Goal: Check status: Check status

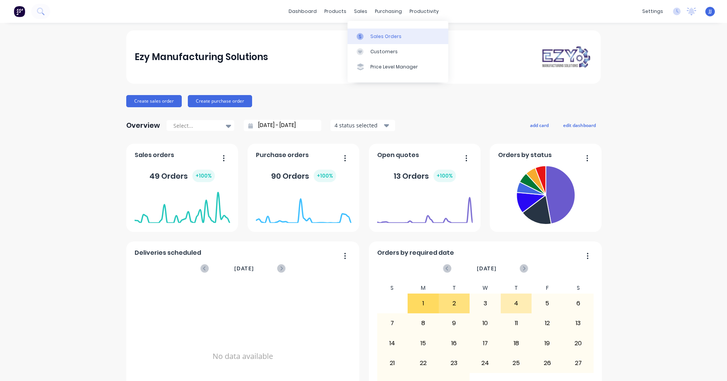
click at [369, 40] on link "Sales Orders" at bounding box center [397, 36] width 101 height 15
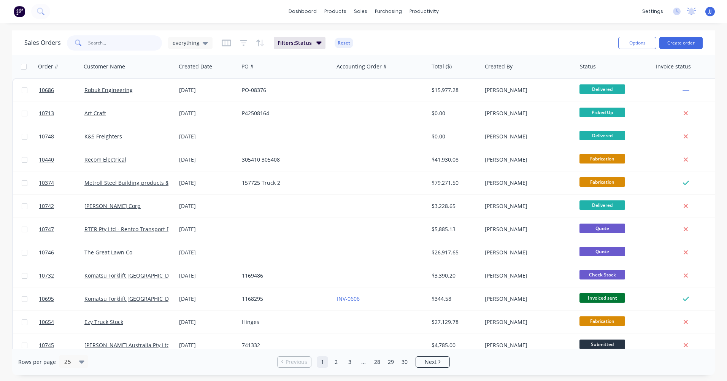
click at [108, 43] on input "text" at bounding box center [125, 42] width 74 height 15
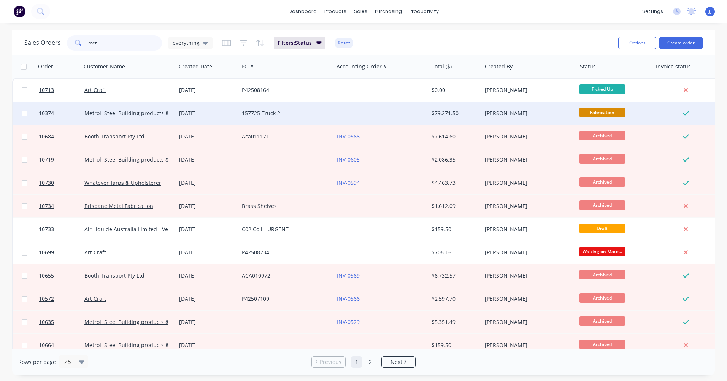
type input "met"
click at [271, 119] on div "157725 Truck 2" at bounding box center [286, 113] width 95 height 23
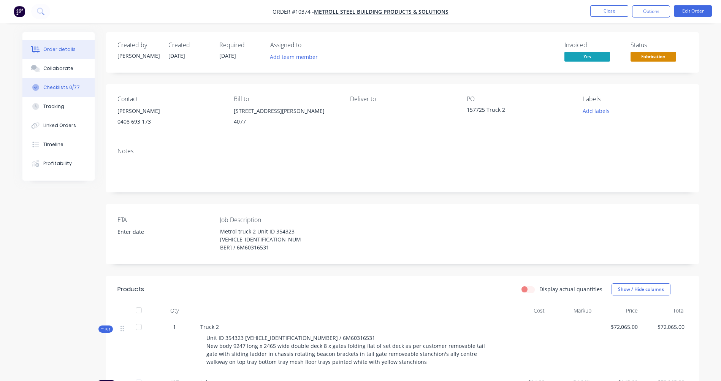
click at [57, 86] on div "Checklists 0/77" at bounding box center [61, 87] width 36 height 7
